Goal: Information Seeking & Learning: Learn about a topic

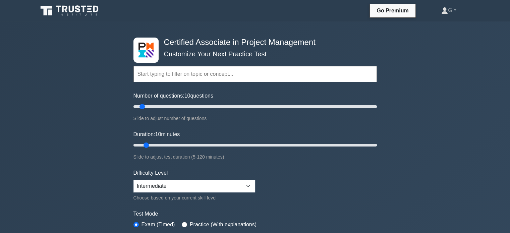
click at [65, 7] on icon at bounding box center [70, 10] width 64 height 13
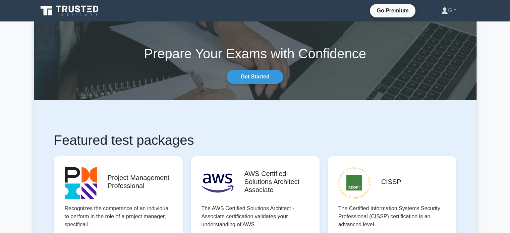
scroll to position [25, 0]
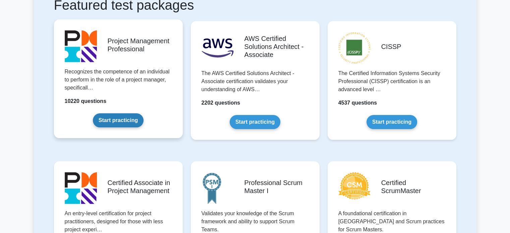
click at [115, 117] on link "Start practicing" at bounding box center [118, 120] width 51 height 14
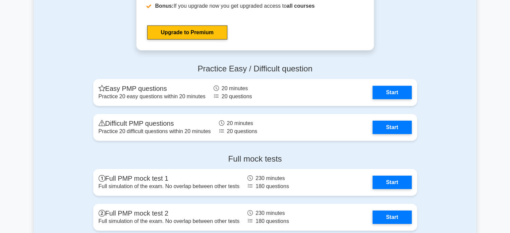
scroll to position [2178, 0]
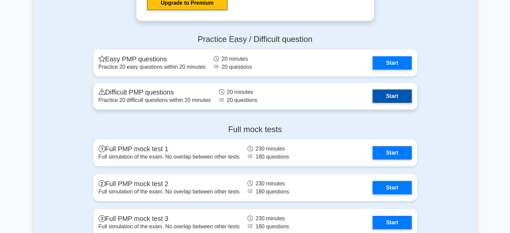
click at [389, 94] on link "Start" at bounding box center [391, 95] width 39 height 13
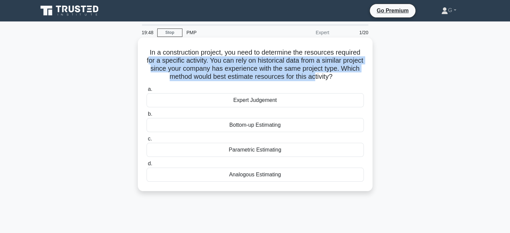
drag, startPoint x: 159, startPoint y: 61, endPoint x: 325, endPoint y: 78, distance: 166.8
click at [325, 78] on h5 "In a construction project, you need to determine the resources required for a s…" at bounding box center [255, 64] width 218 height 33
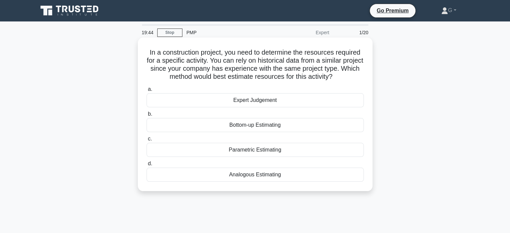
click at [254, 102] on div "Expert Judgement" at bounding box center [254, 100] width 217 height 14
click at [146, 91] on input "a. Expert Judgement" at bounding box center [146, 89] width 0 height 4
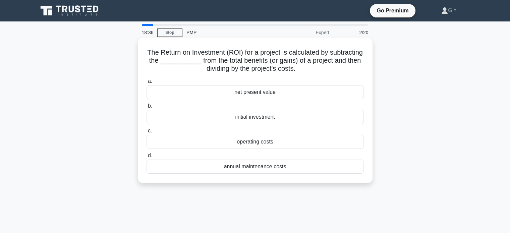
click at [251, 93] on div "net present value" at bounding box center [254, 92] width 217 height 14
click at [146, 83] on input "a. net present value" at bounding box center [146, 81] width 0 height 4
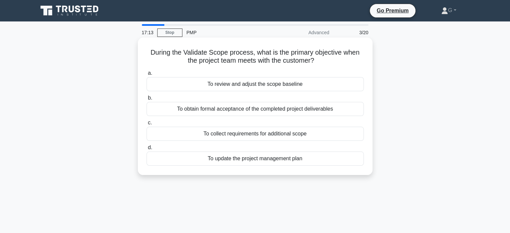
click at [253, 86] on div "To review and adjust the scope baseline" at bounding box center [254, 84] width 217 height 14
click at [146, 75] on input "a. To review and adjust the scope baseline" at bounding box center [146, 73] width 0 height 4
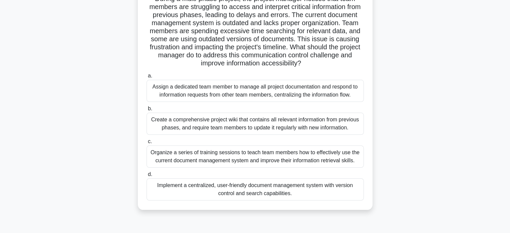
scroll to position [67, 0]
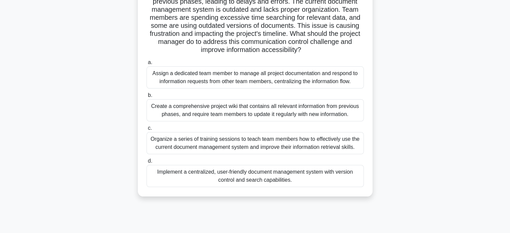
click at [211, 172] on div "Implement a centralized, user-friendly document management system with version …" at bounding box center [254, 176] width 217 height 22
click at [146, 163] on input "d. Implement a centralized, user-friendly document management system with versi…" at bounding box center [146, 161] width 0 height 4
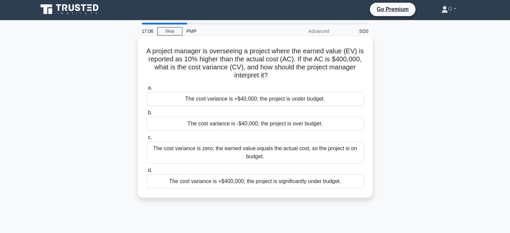
scroll to position [0, 0]
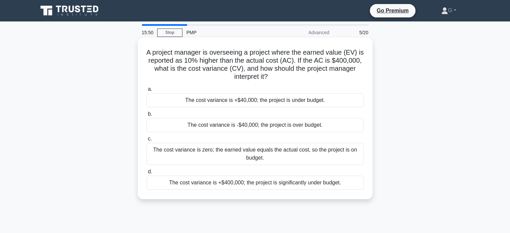
click at [238, 182] on div "The cost variance is +$400,000; the project is significantly under budget." at bounding box center [254, 183] width 217 height 14
click at [146, 174] on input "d. The cost variance is +$400,000; the project is significantly under budget." at bounding box center [146, 172] width 0 height 4
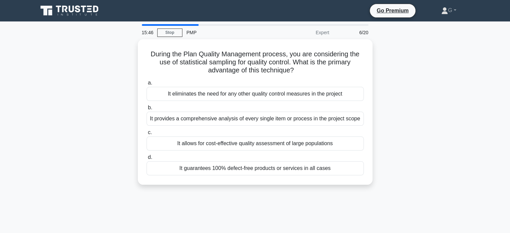
click at [161, 28] on div "15:46 Stop PMP Expert 6/20" at bounding box center [255, 32] width 235 height 13
click at [169, 32] on link "Stop" at bounding box center [169, 32] width 25 height 8
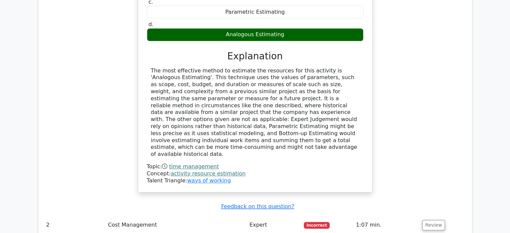
scroll to position [704, 0]
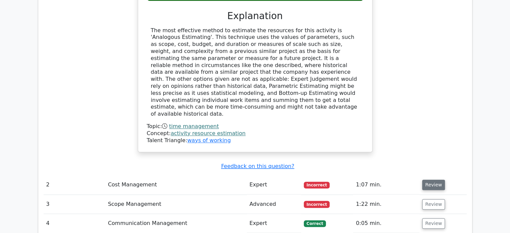
click at [425, 180] on button "Review" at bounding box center [433, 185] width 23 height 10
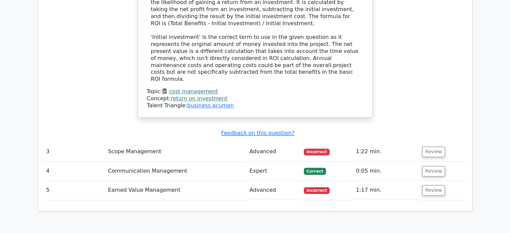
scroll to position [1072, 0]
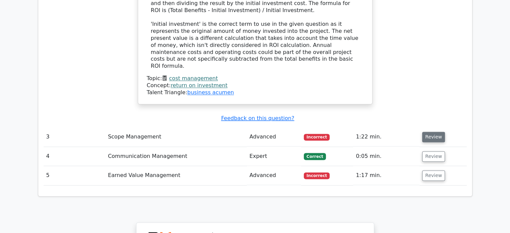
click at [425, 132] on button "Review" at bounding box center [433, 137] width 23 height 10
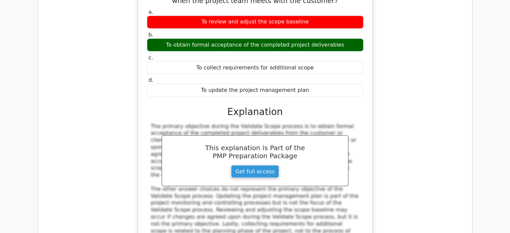
scroll to position [1374, 0]
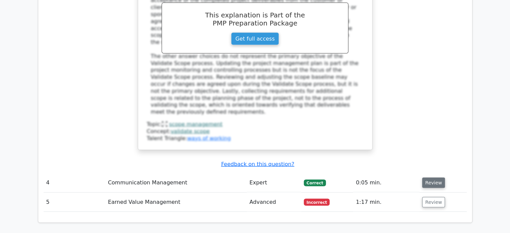
click at [429, 178] on button "Review" at bounding box center [433, 183] width 23 height 10
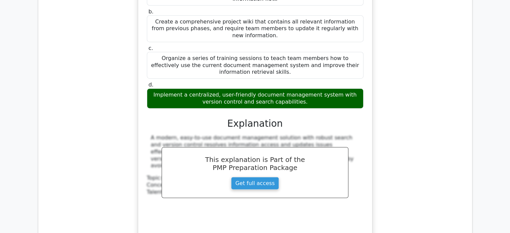
scroll to position [1743, 0]
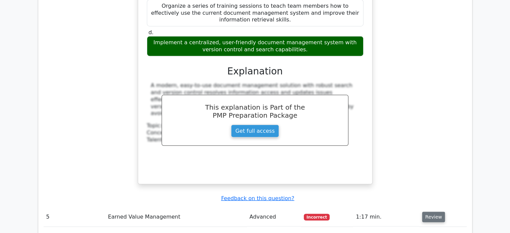
click at [425, 212] on button "Review" at bounding box center [433, 217] width 23 height 10
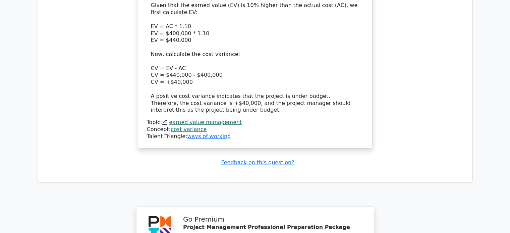
scroll to position [2212, 0]
